Goal: Check status: Check status

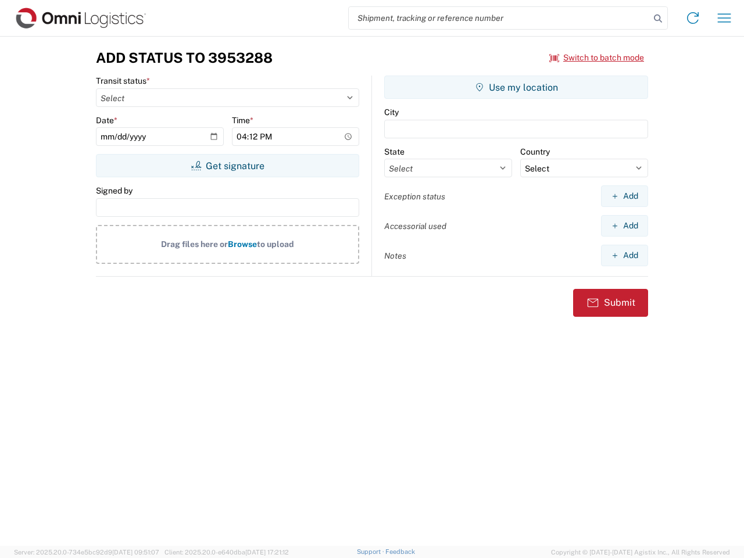
click at [499, 18] on input "search" at bounding box center [499, 18] width 301 height 22
click at [658, 19] on icon at bounding box center [658, 18] width 16 height 16
click at [693, 18] on icon at bounding box center [693, 18] width 19 height 19
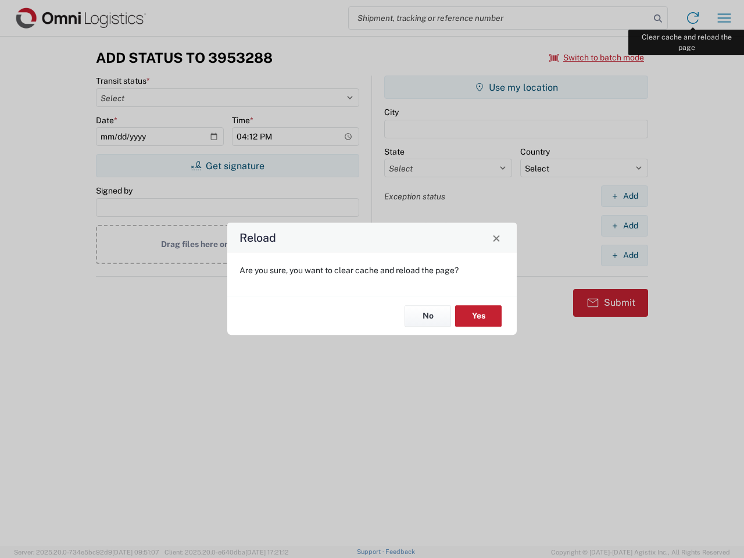
click at [724, 18] on div "Reload Are you sure, you want to clear cache and reload the page? No Yes" at bounding box center [372, 279] width 744 height 558
click at [597, 58] on div "Reload Are you sure, you want to clear cache and reload the page? No Yes" at bounding box center [372, 279] width 744 height 558
click at [227, 166] on div "Reload Are you sure, you want to clear cache and reload the page? No Yes" at bounding box center [372, 279] width 744 height 558
click at [516, 87] on div "Reload Are you sure, you want to clear cache and reload the page? No Yes" at bounding box center [372, 279] width 744 height 558
click at [624, 196] on div "Reload Are you sure, you want to clear cache and reload the page? No Yes" at bounding box center [372, 279] width 744 height 558
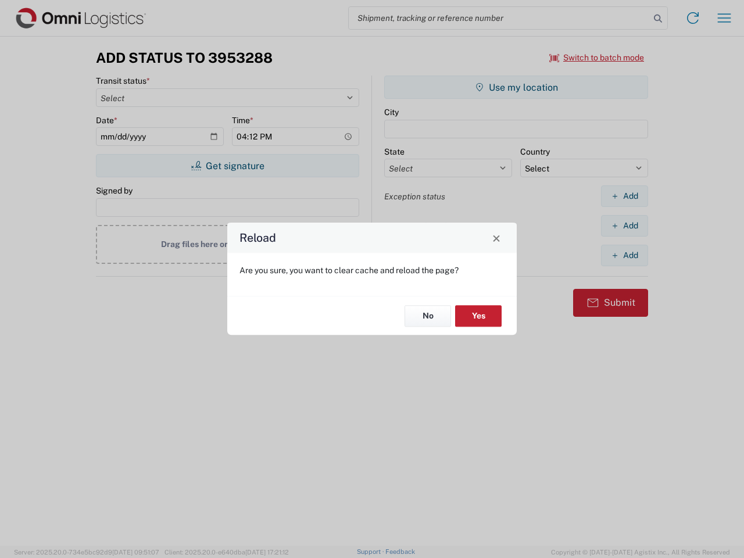
click at [624, 226] on div "Reload Are you sure, you want to clear cache and reload the page? No Yes" at bounding box center [372, 279] width 744 height 558
click at [624, 255] on div "Reload Are you sure, you want to clear cache and reload the page? No Yes" at bounding box center [372, 279] width 744 height 558
